Goal: Information Seeking & Learning: Learn about a topic

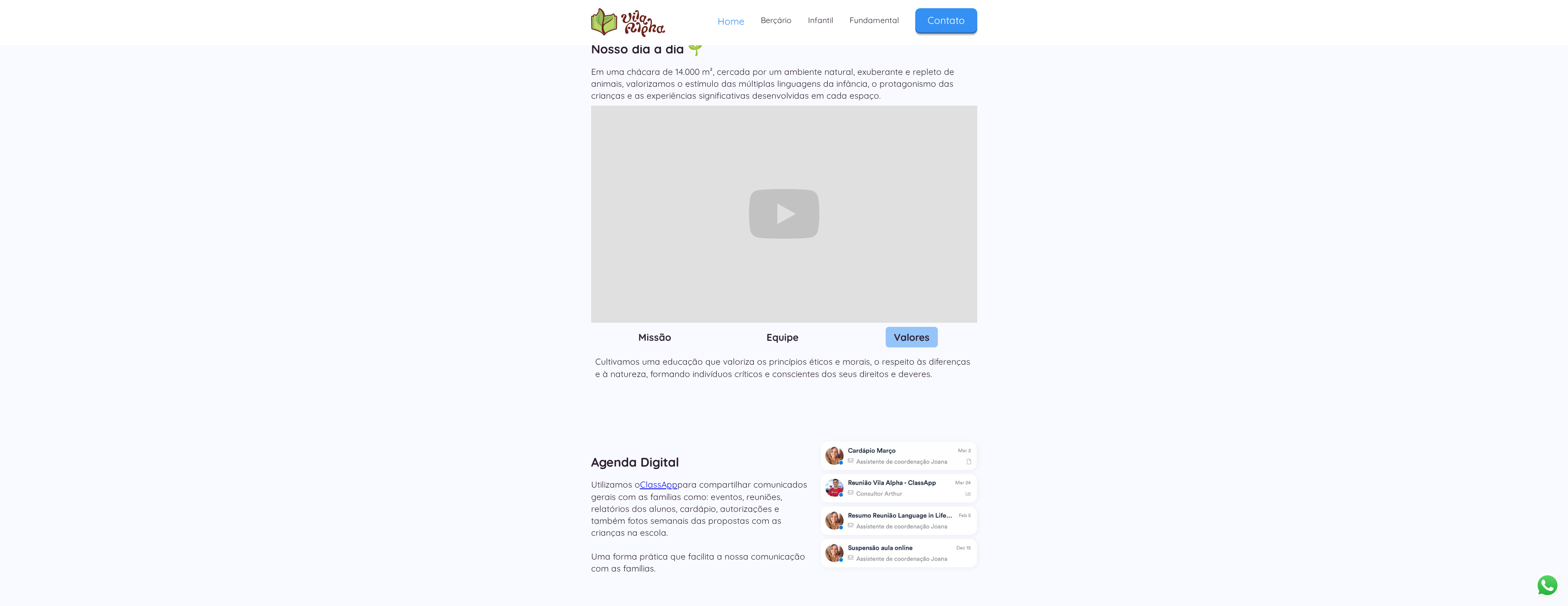
scroll to position [904, 0]
click at [824, 17] on link "Infantil" at bounding box center [821, 20] width 41 height 24
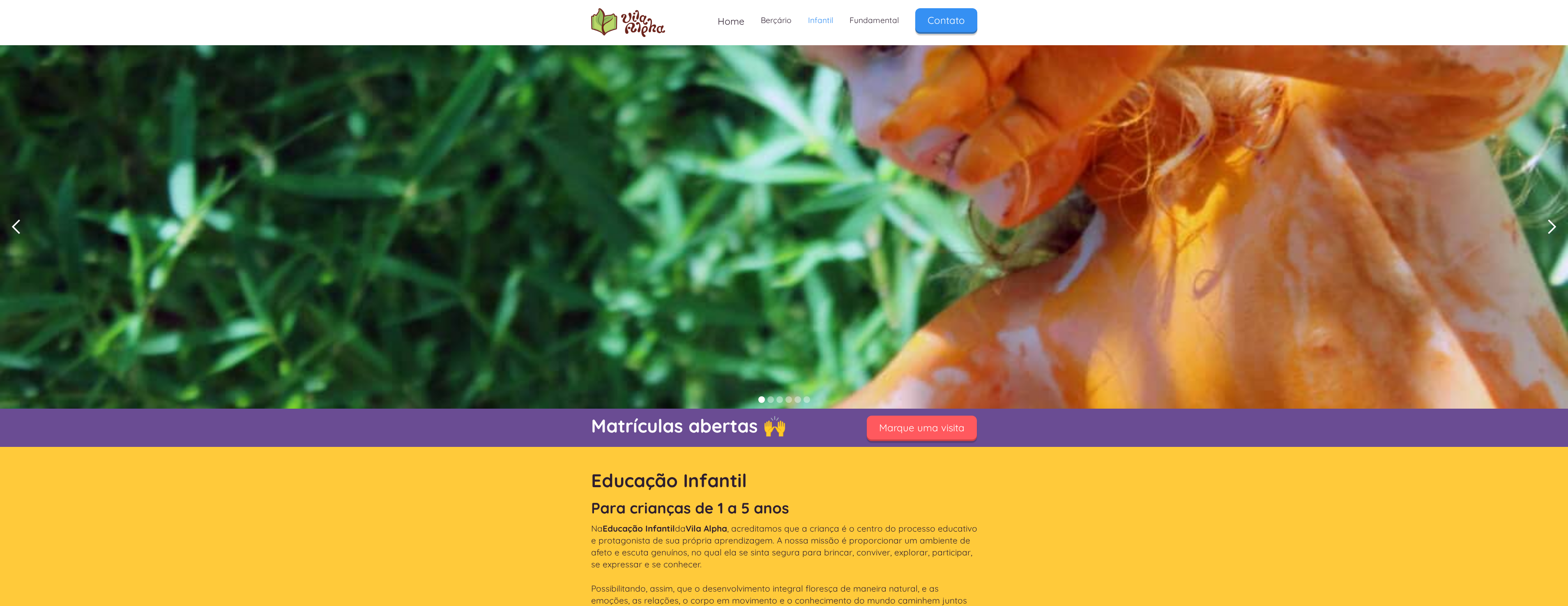
click at [1553, 229] on div "next slide" at bounding box center [1552, 227] width 16 height 16
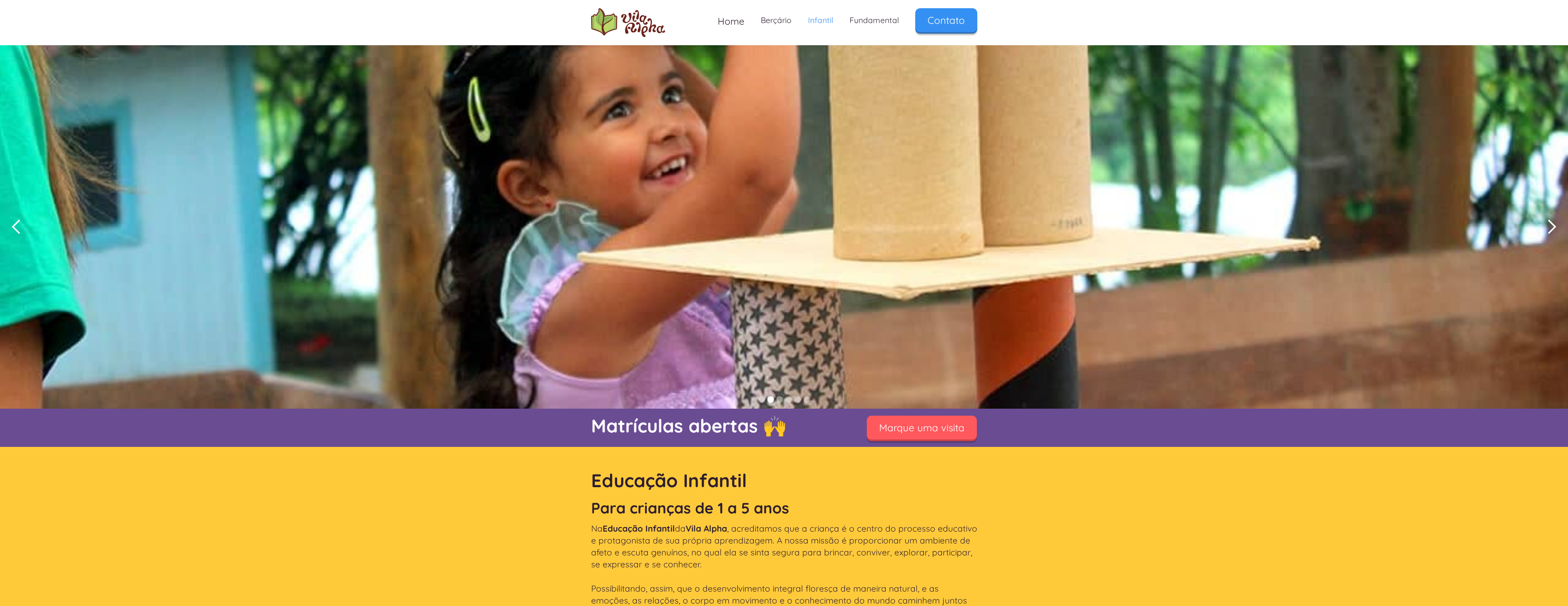
click at [1553, 229] on div "next slide" at bounding box center [1552, 227] width 16 height 16
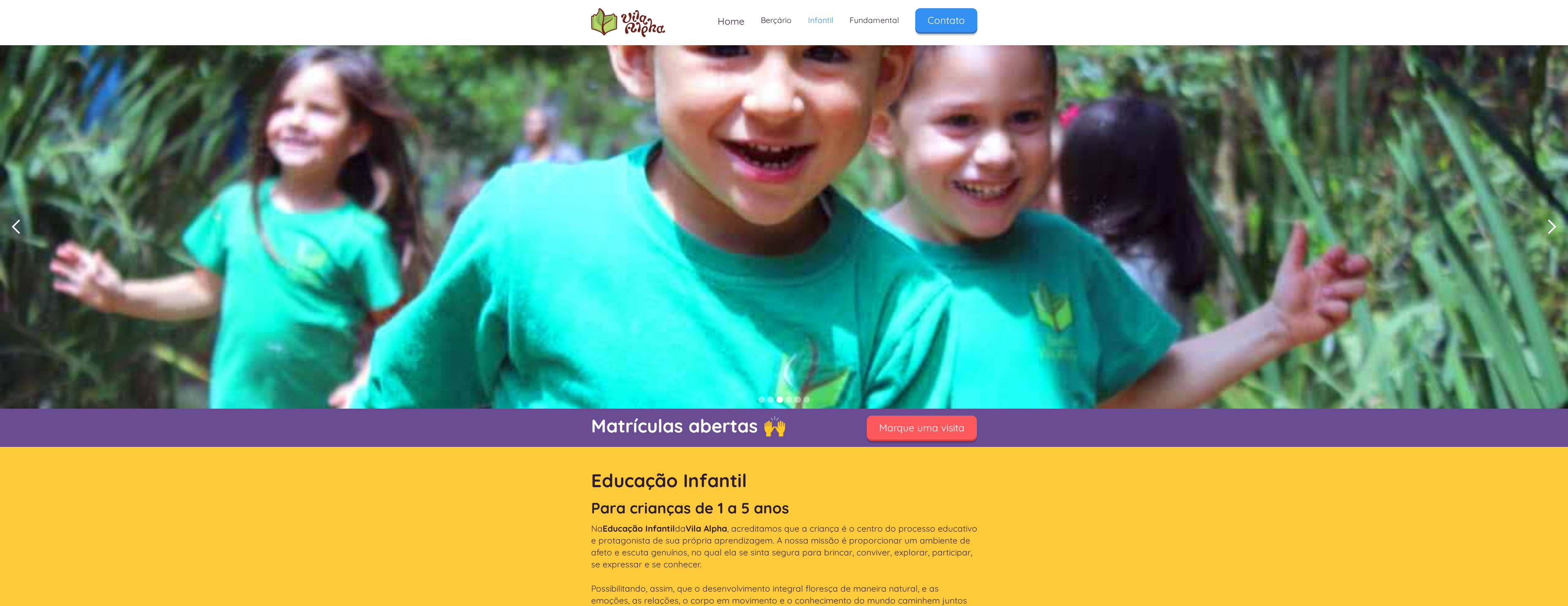
click at [1553, 229] on div "next slide" at bounding box center [1552, 227] width 16 height 16
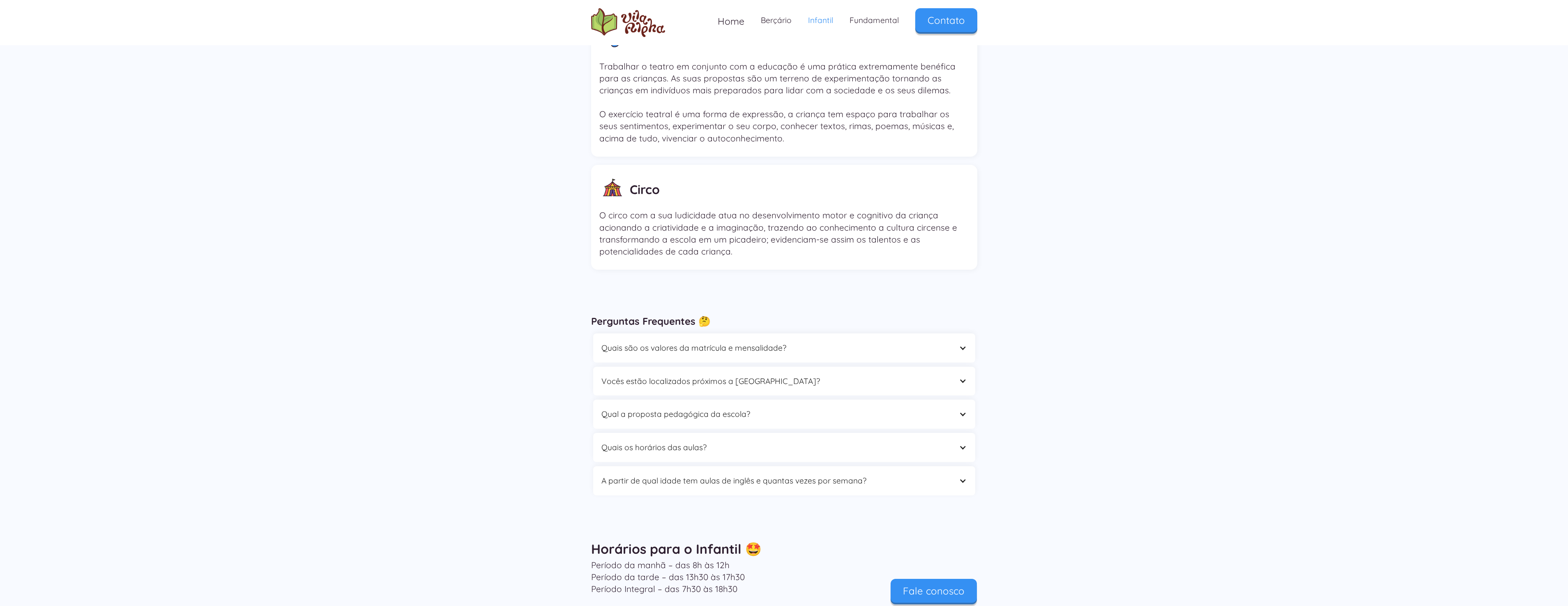
scroll to position [2302, 0]
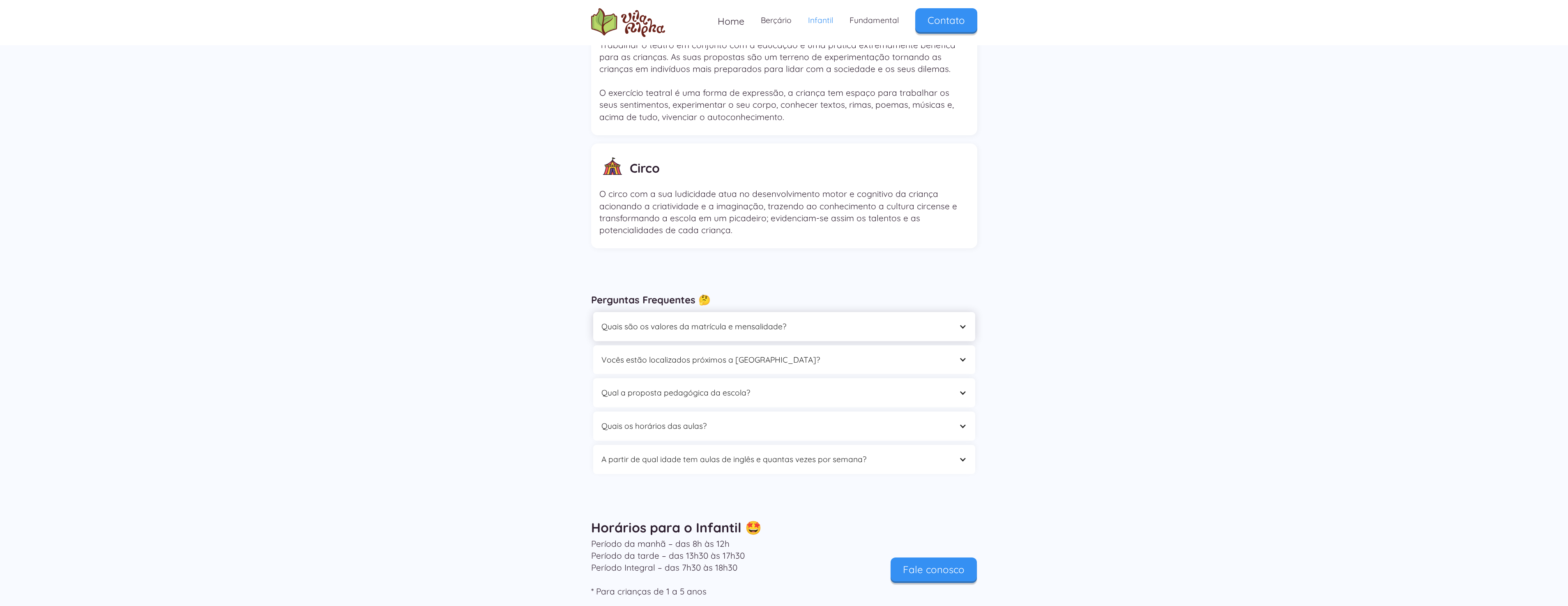
click at [772, 320] on div "Quais são os valores da matrícula e mensalidade?" at bounding box center [776, 326] width 349 height 13
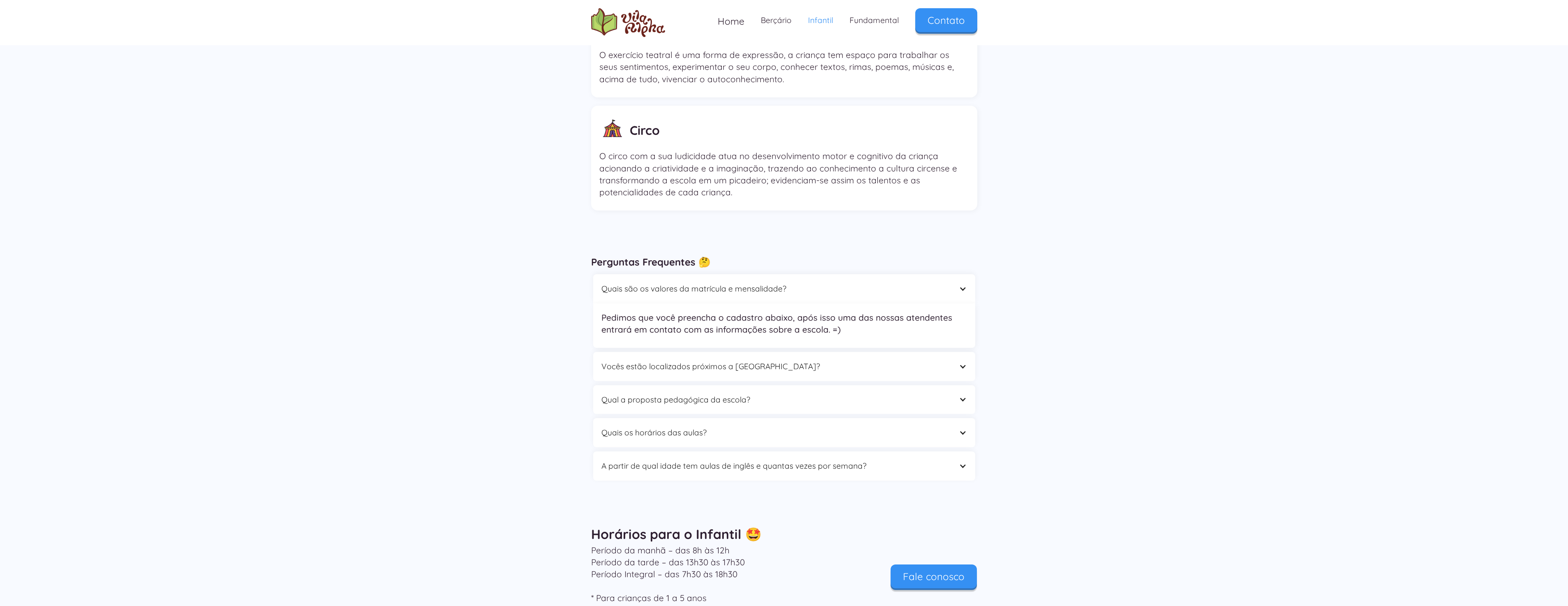
scroll to position [2343, 0]
click at [793, 357] on div "Vocês estão localizados próximos a [GEOGRAPHIC_DATA]?" at bounding box center [776, 363] width 349 height 13
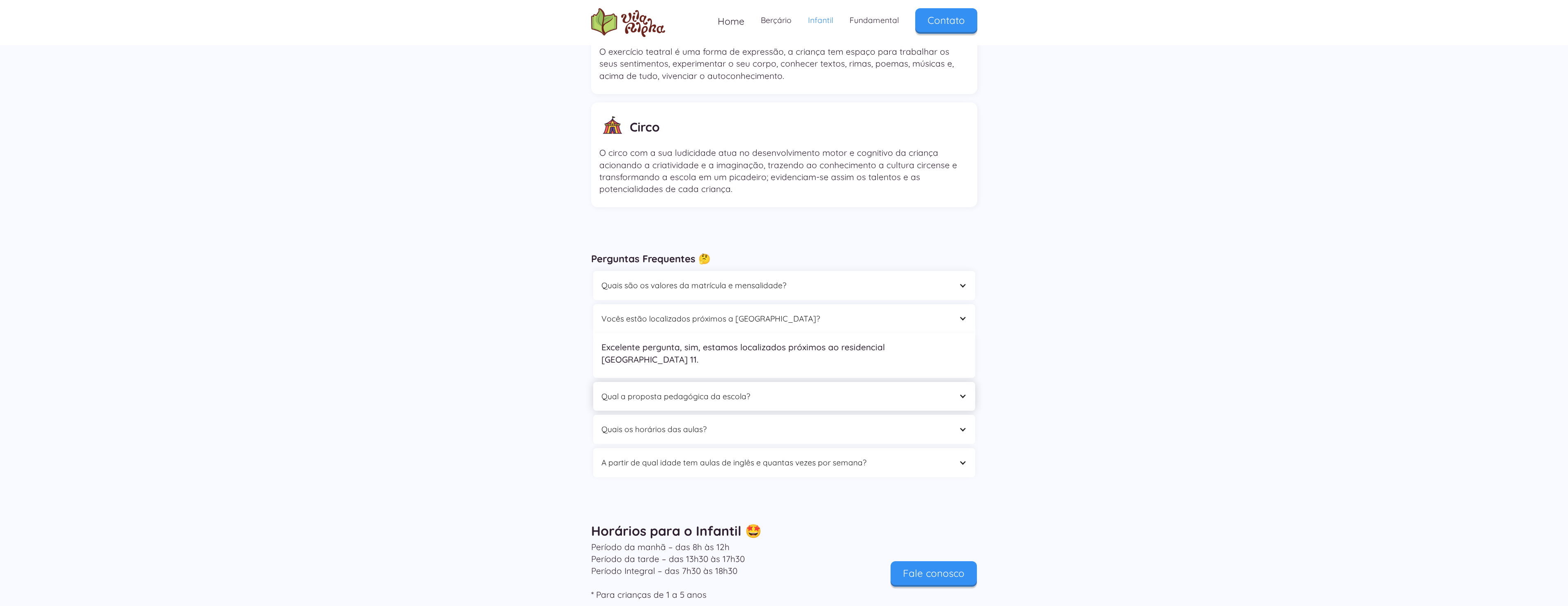
click at [726, 390] on div "Qual a proposta pedagógica da escola?" at bounding box center [776, 396] width 349 height 13
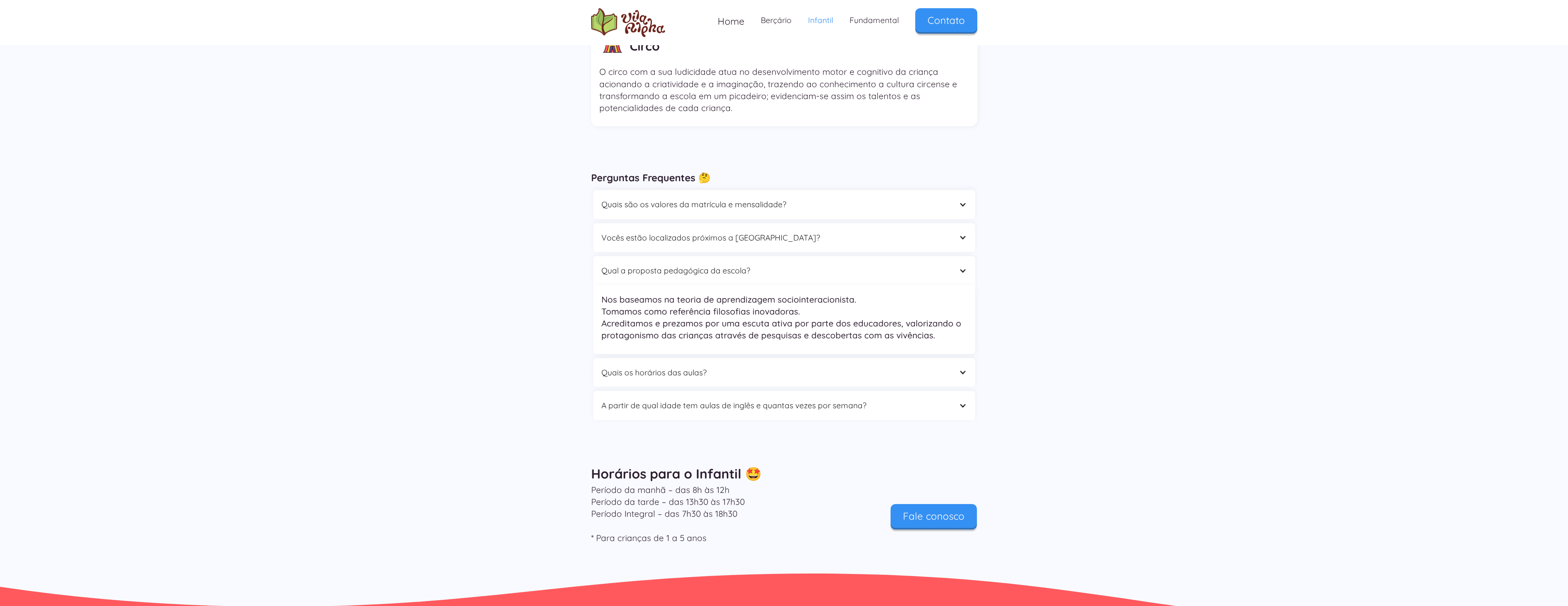
scroll to position [2425, 0]
click at [727, 365] on div "Quais os horários das aulas?" at bounding box center [776, 371] width 349 height 13
